Goal: Check status

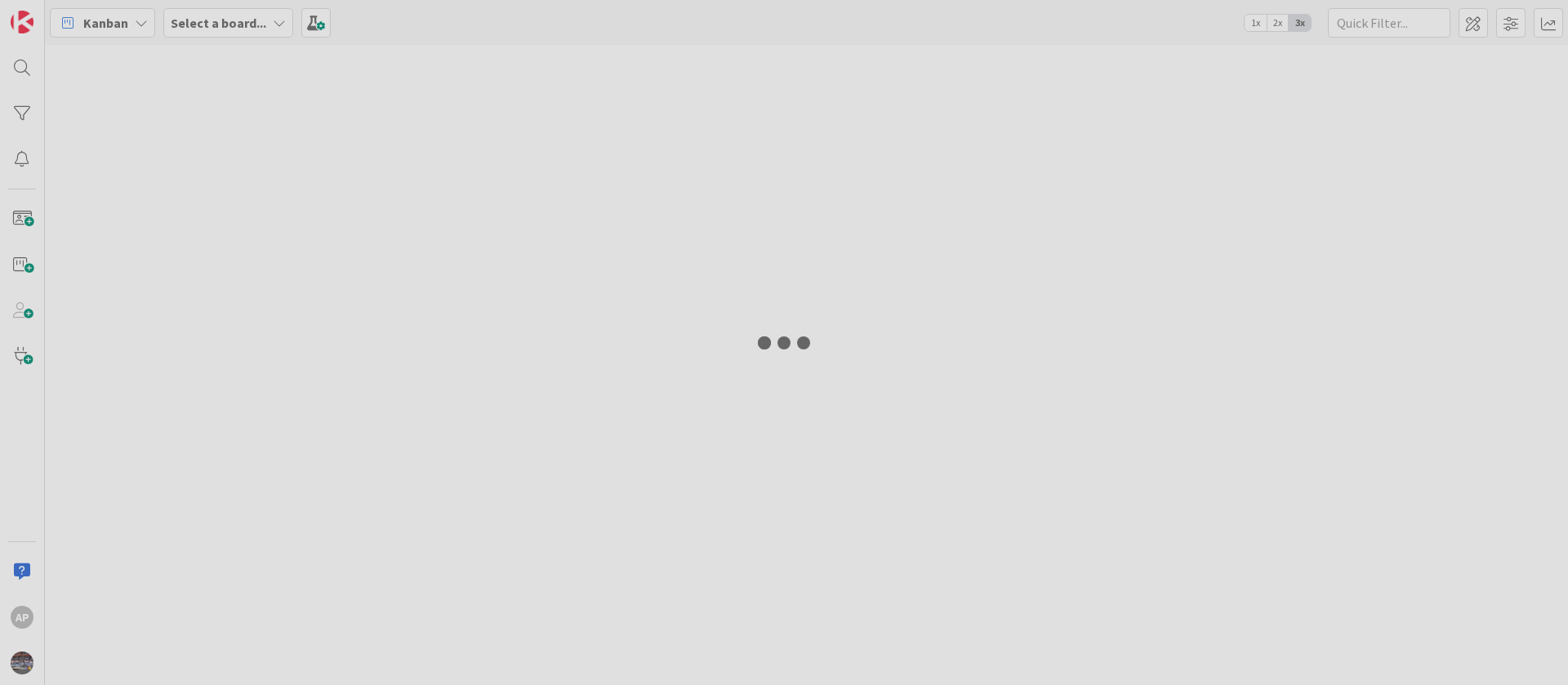
type input "1893"
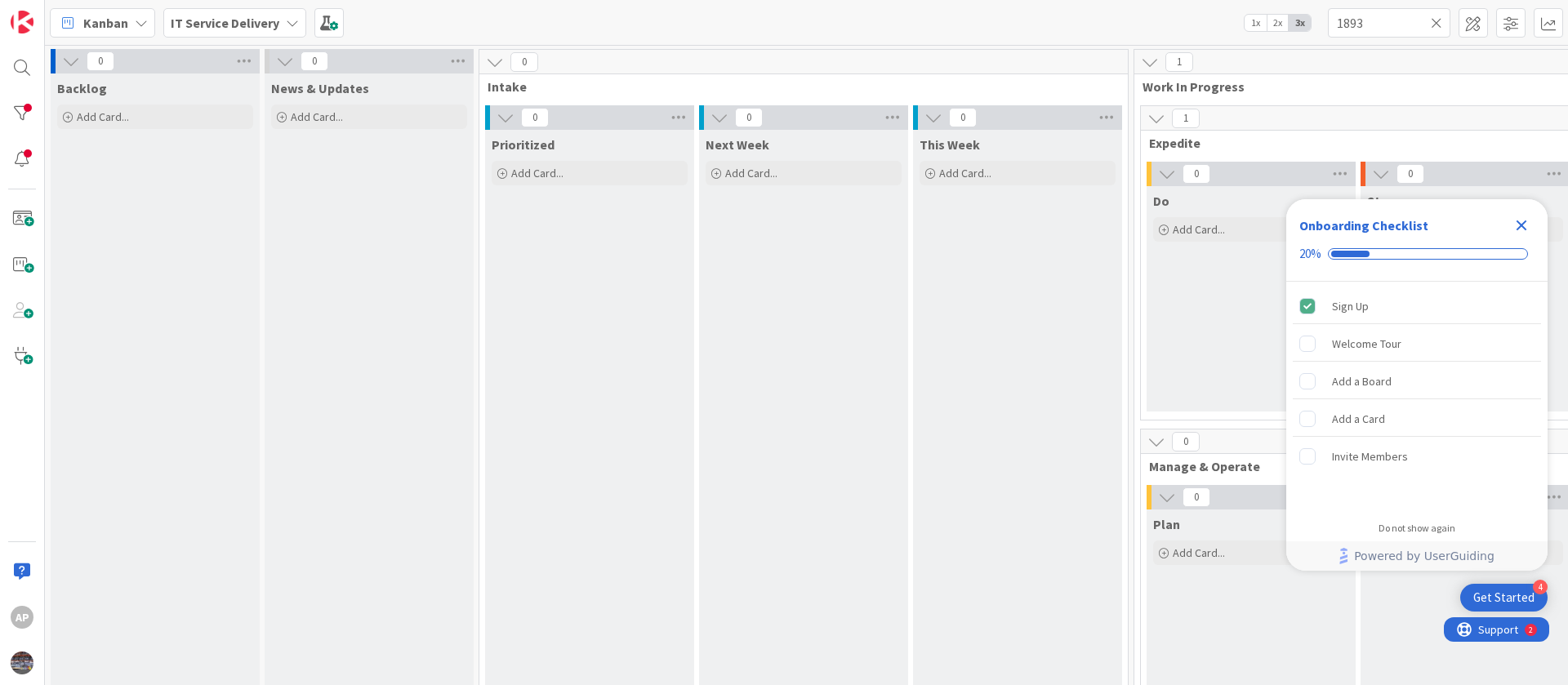
click at [1518, 231] on icon "Close Checklist" at bounding box center [1521, 226] width 20 height 20
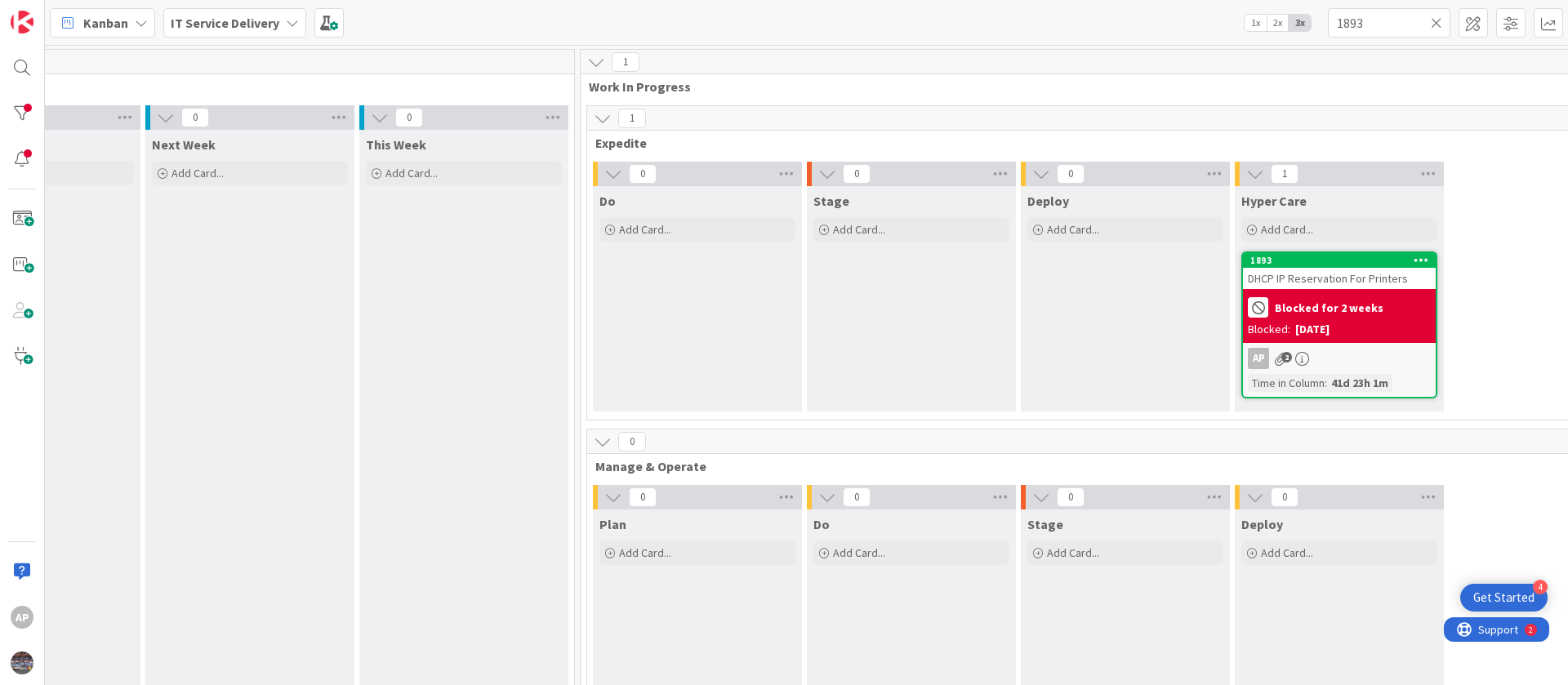
scroll to position [0, 862]
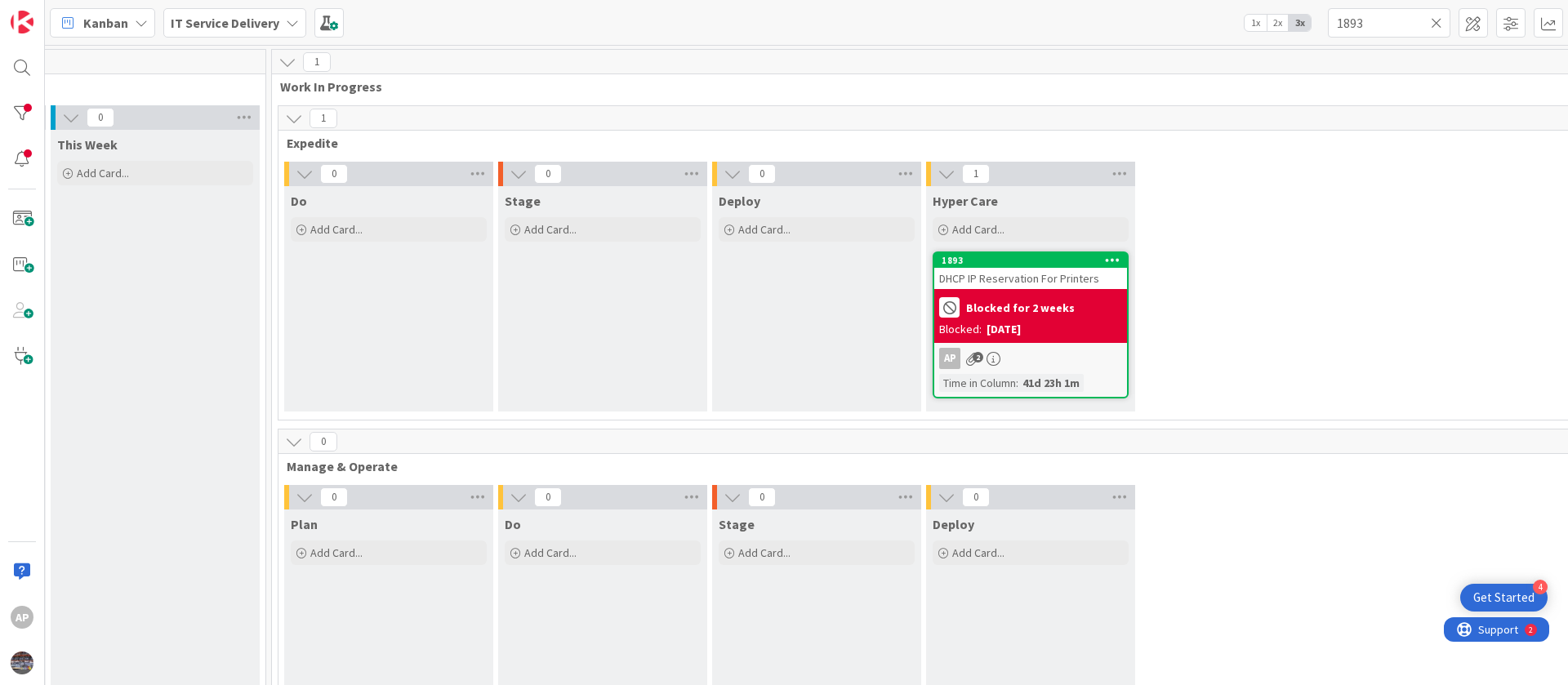
click at [1064, 315] on div "Blocked for 2 weeks" at bounding box center [1030, 308] width 183 height 27
